Goal: Task Accomplishment & Management: Manage account settings

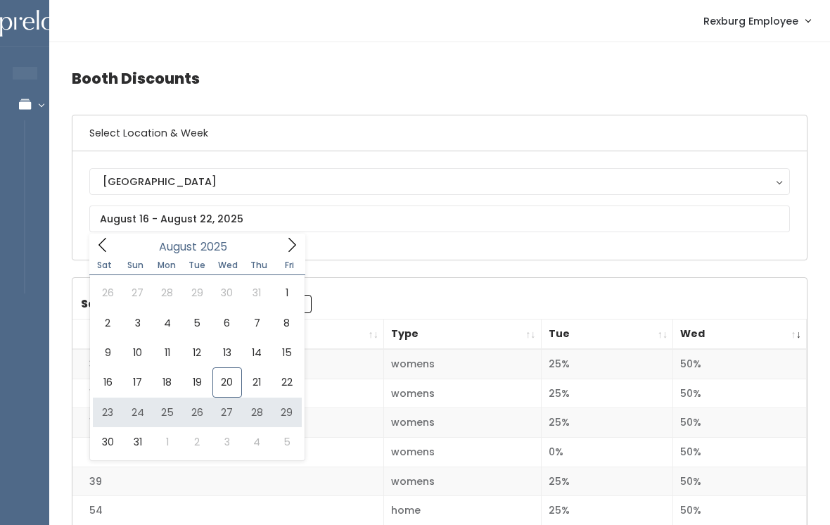
type input "[DATE] to [DATE]"
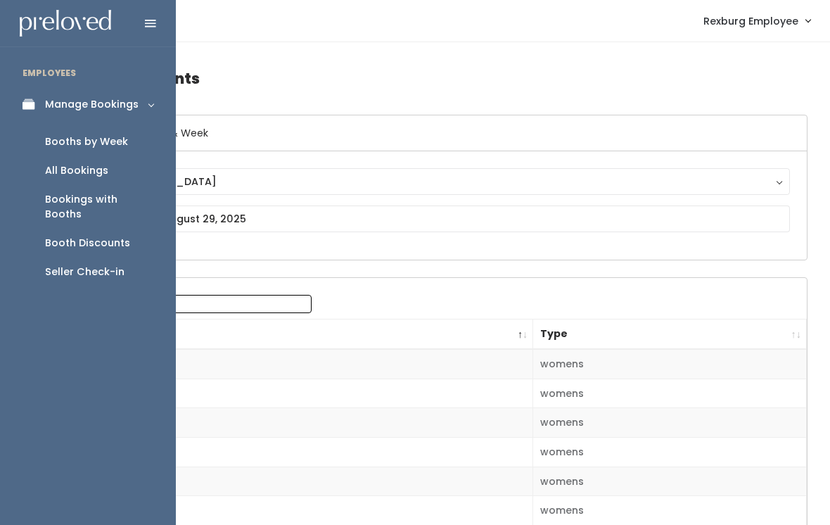
click at [85, 136] on div "Booths by Week" at bounding box center [86, 141] width 83 height 15
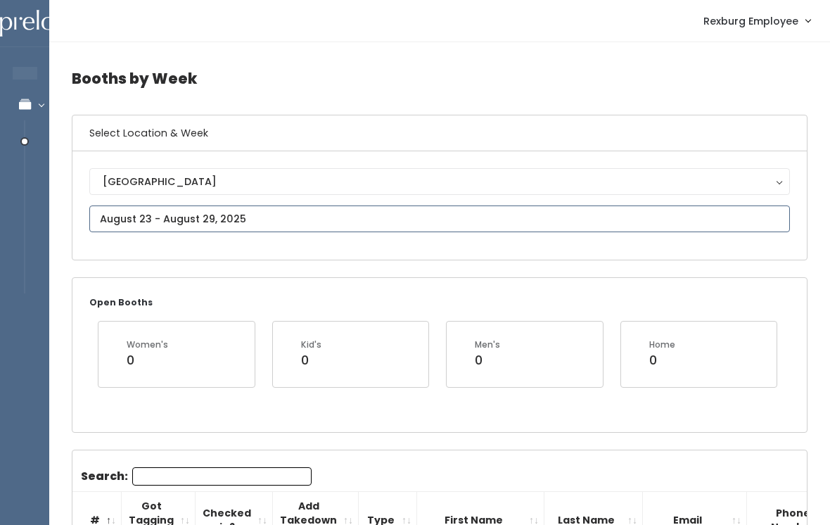
click at [312, 207] on input "text" at bounding box center [439, 218] width 700 height 27
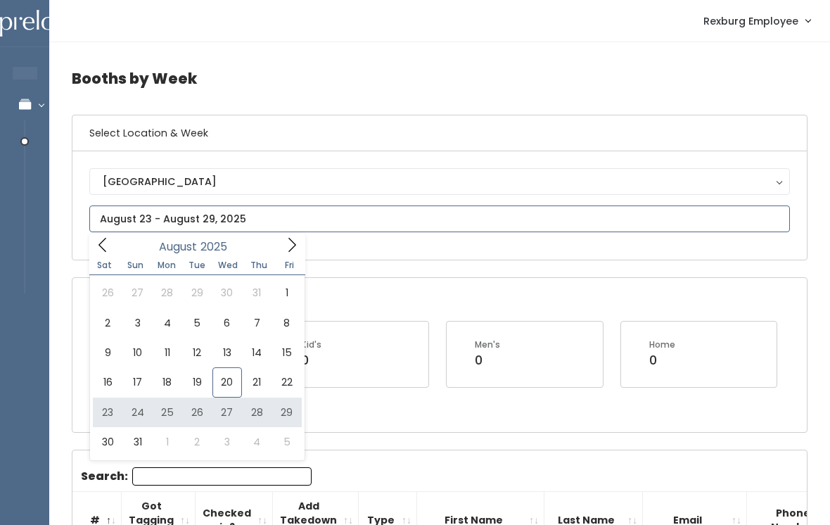
type input "August 23 to August 29"
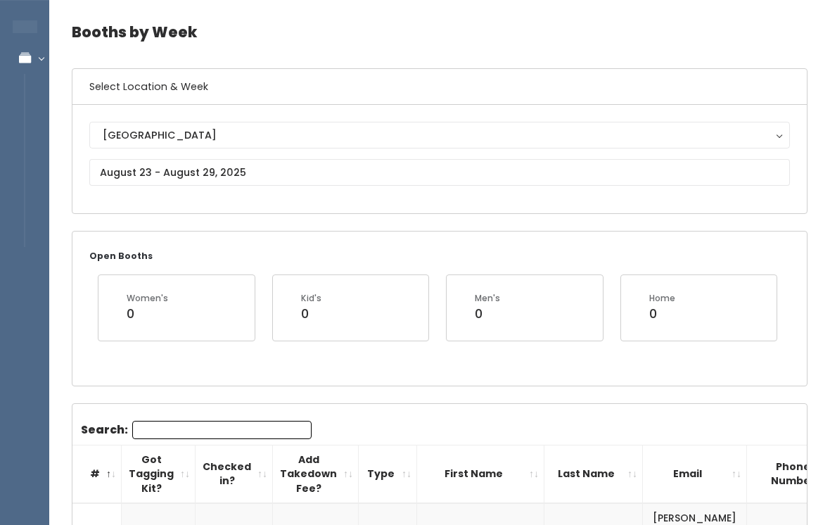
scroll to position [31, 0]
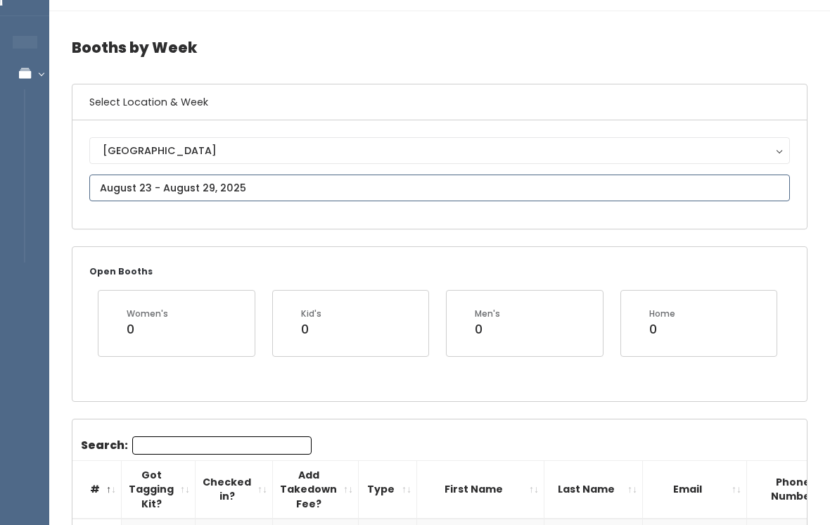
click at [556, 188] on input "text" at bounding box center [439, 187] width 700 height 27
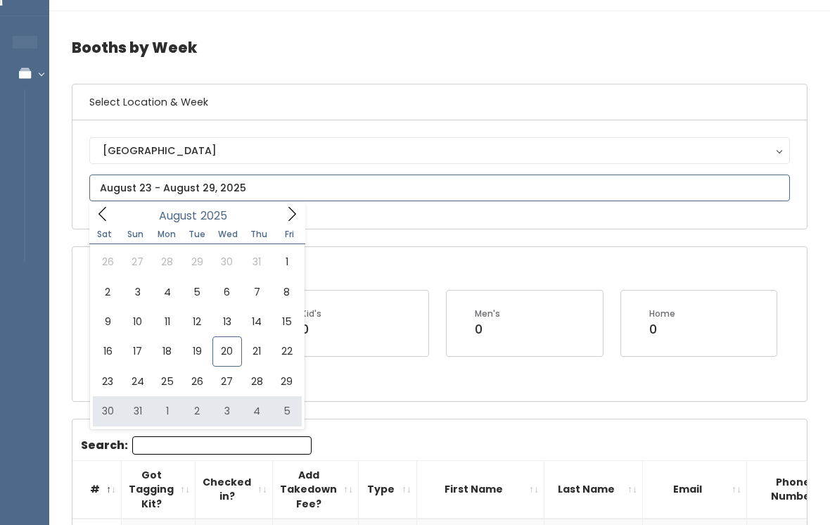
type input "August 30 to September 5"
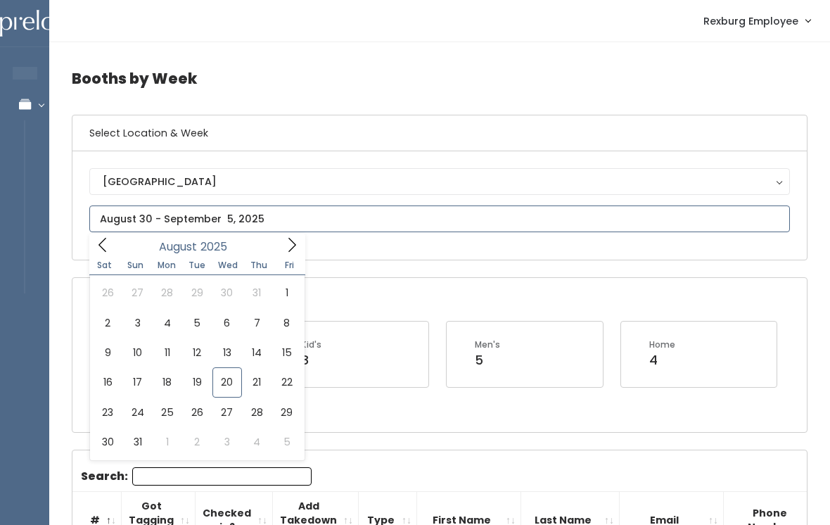
click at [300, 240] on span at bounding box center [291, 244] width 27 height 22
type input "September 13 to September 19"
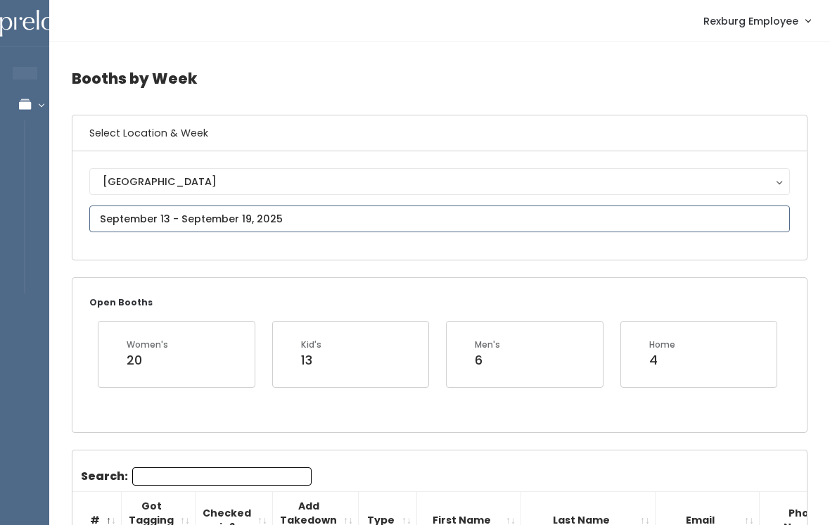
click at [162, 214] on input "text" at bounding box center [439, 218] width 700 height 27
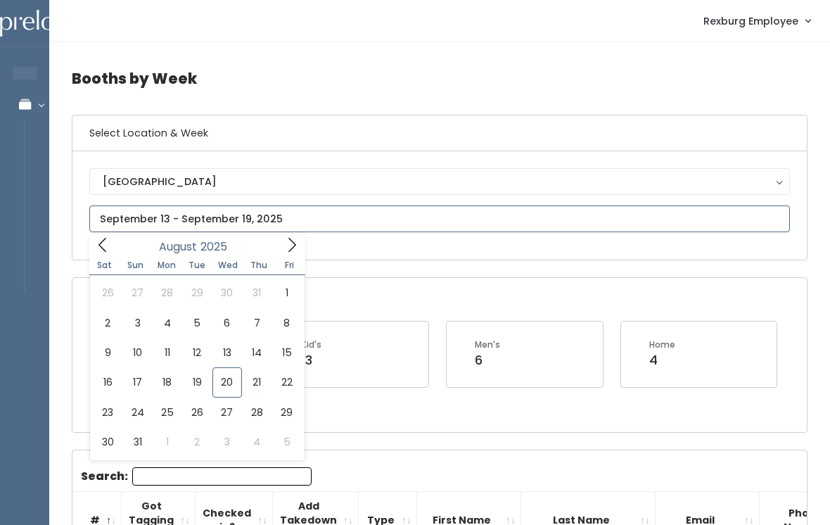
click at [290, 238] on icon at bounding box center [291, 244] width 15 height 15
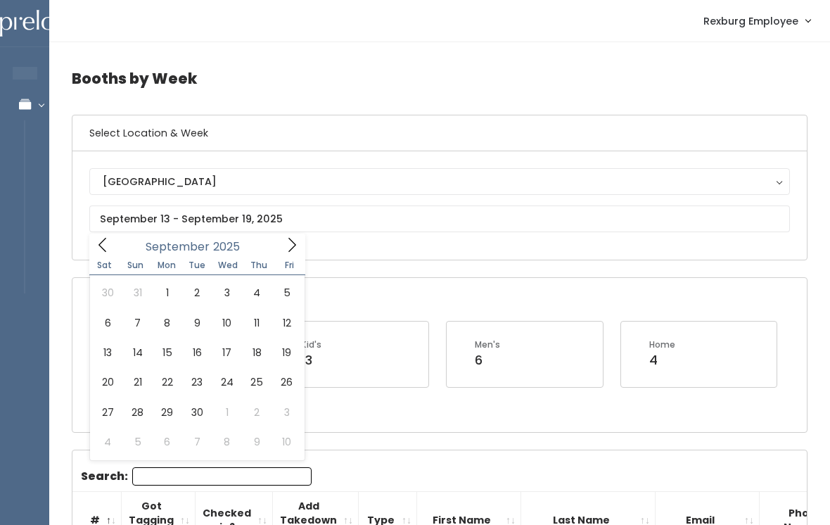
click at [414, 88] on h4 "Booths by Week" at bounding box center [439, 78] width 735 height 39
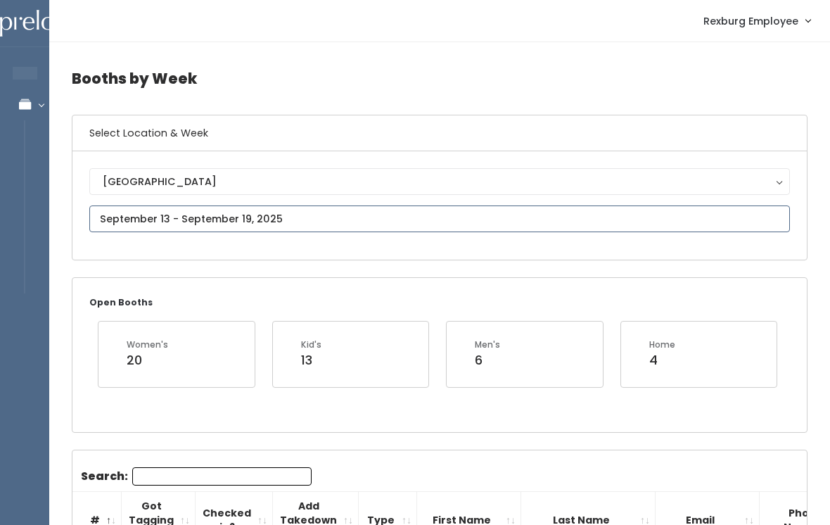
click at [247, 209] on input "text" at bounding box center [439, 218] width 700 height 27
